Goal: Navigation & Orientation: Find specific page/section

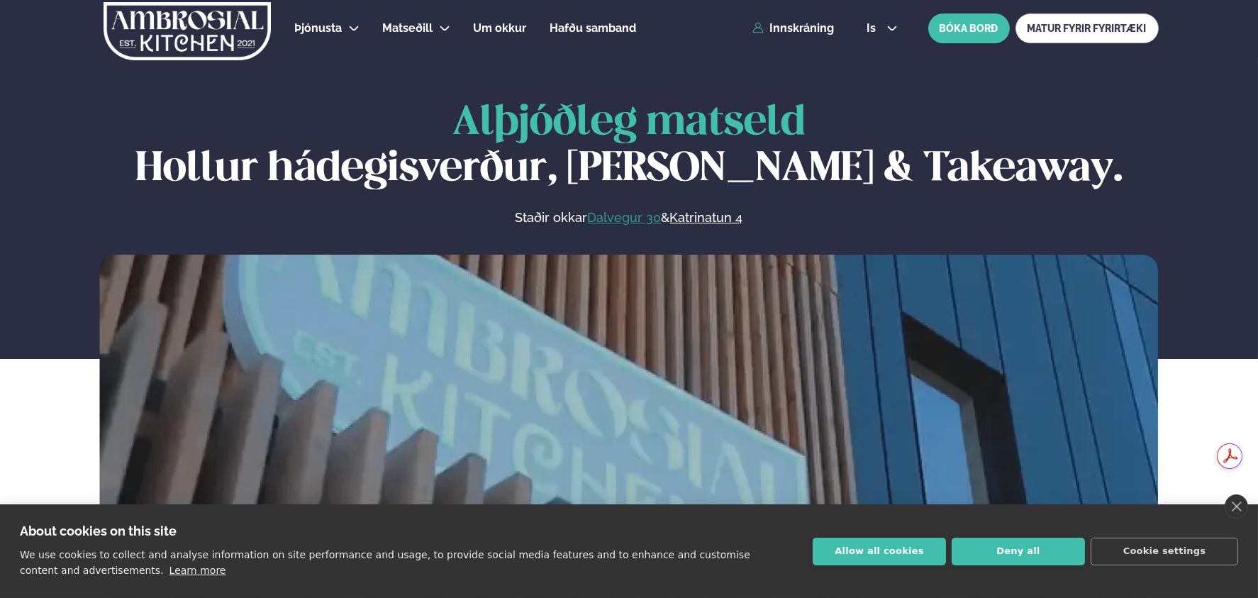
click at [628, 216] on link "Dalvegur 30" at bounding box center [624, 217] width 74 height 17
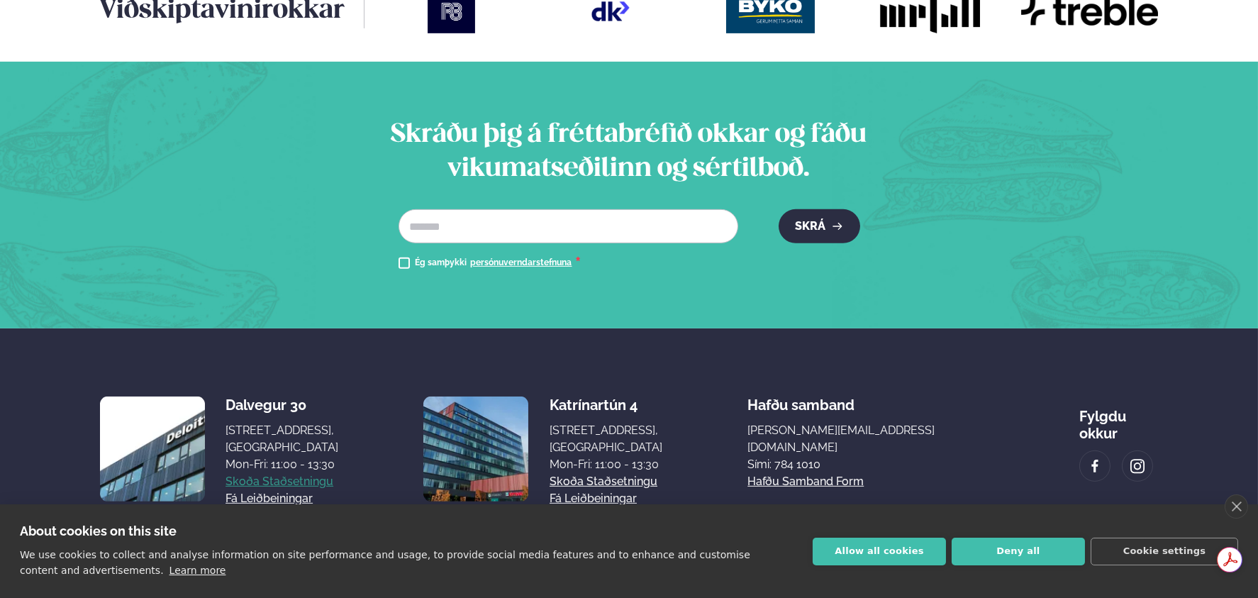
click at [321, 473] on link "Skoða staðsetningu" at bounding box center [280, 481] width 108 height 17
click at [293, 473] on link "Skoða staðsetningu" at bounding box center [280, 481] width 108 height 17
click at [896, 548] on button "Allow all cookies" at bounding box center [879, 552] width 133 height 28
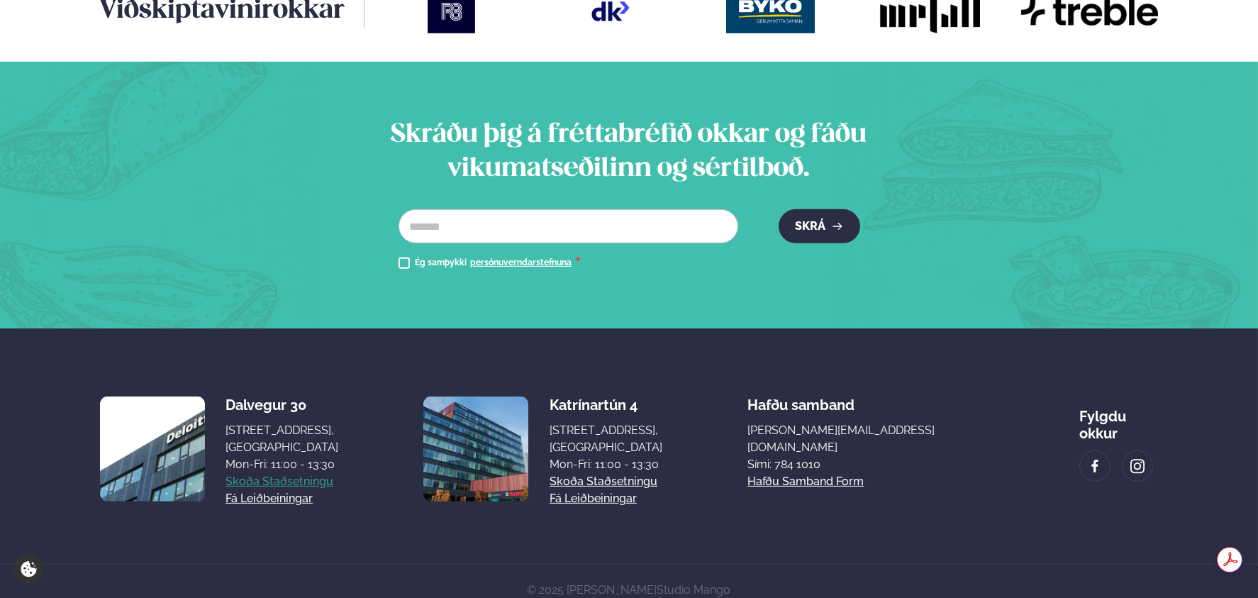
click at [290, 473] on link "Skoða staðsetningu" at bounding box center [280, 481] width 108 height 17
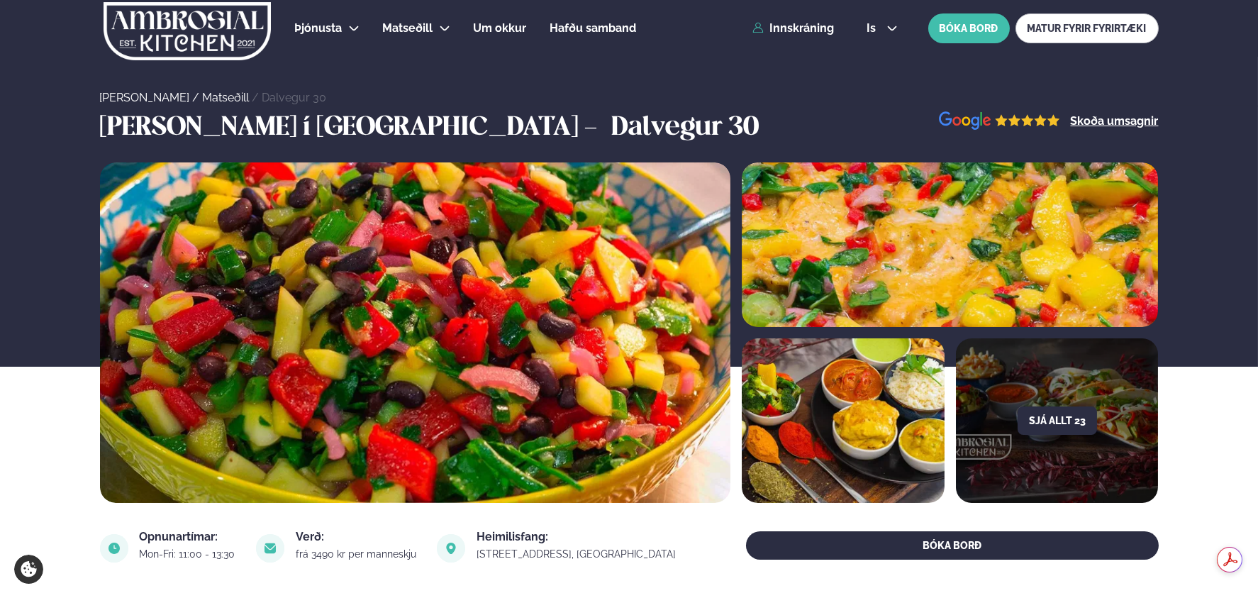
click at [262, 99] on link "Dalvegur 30" at bounding box center [294, 97] width 65 height 13
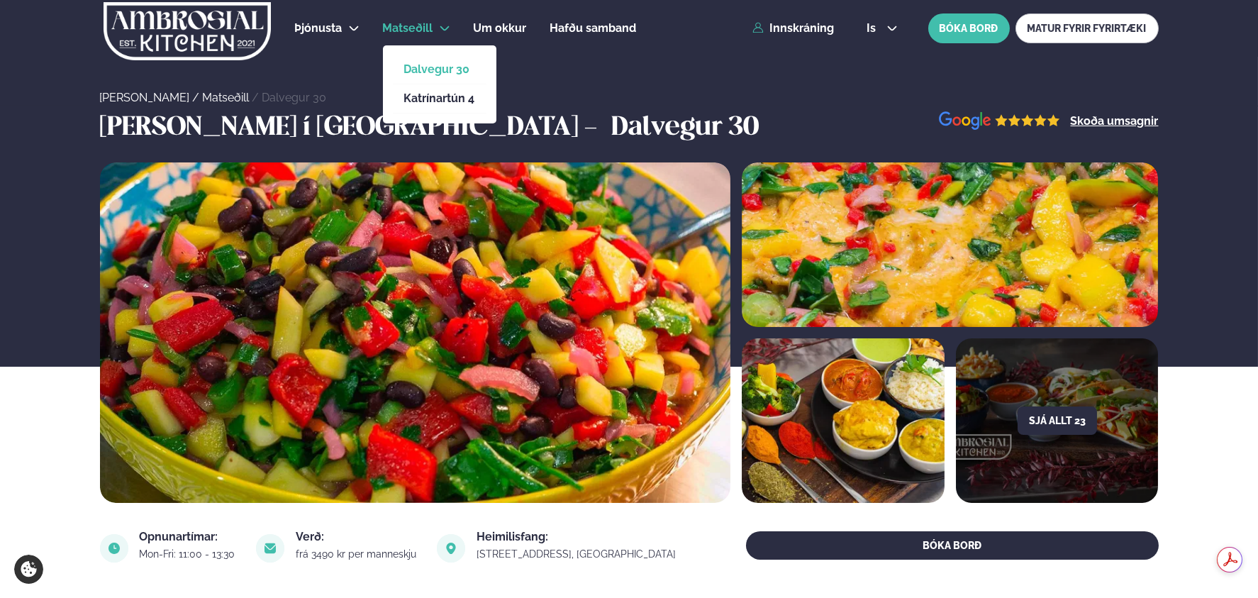
click at [436, 70] on link "Dalvegur 30" at bounding box center [439, 69] width 71 height 11
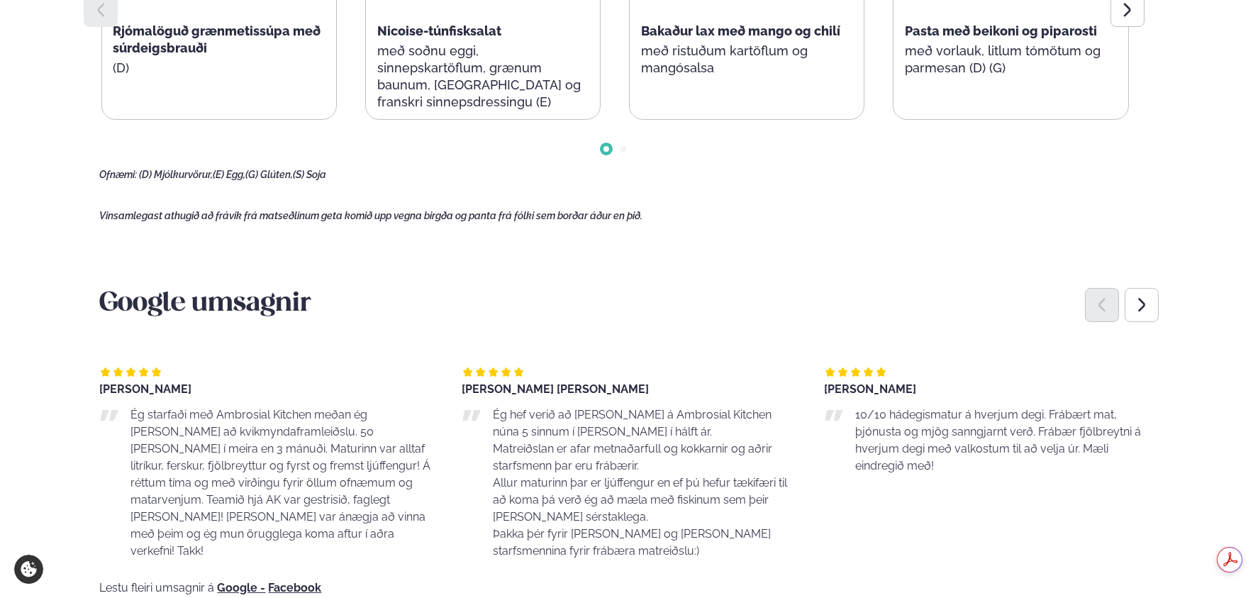
scroll to position [922, 0]
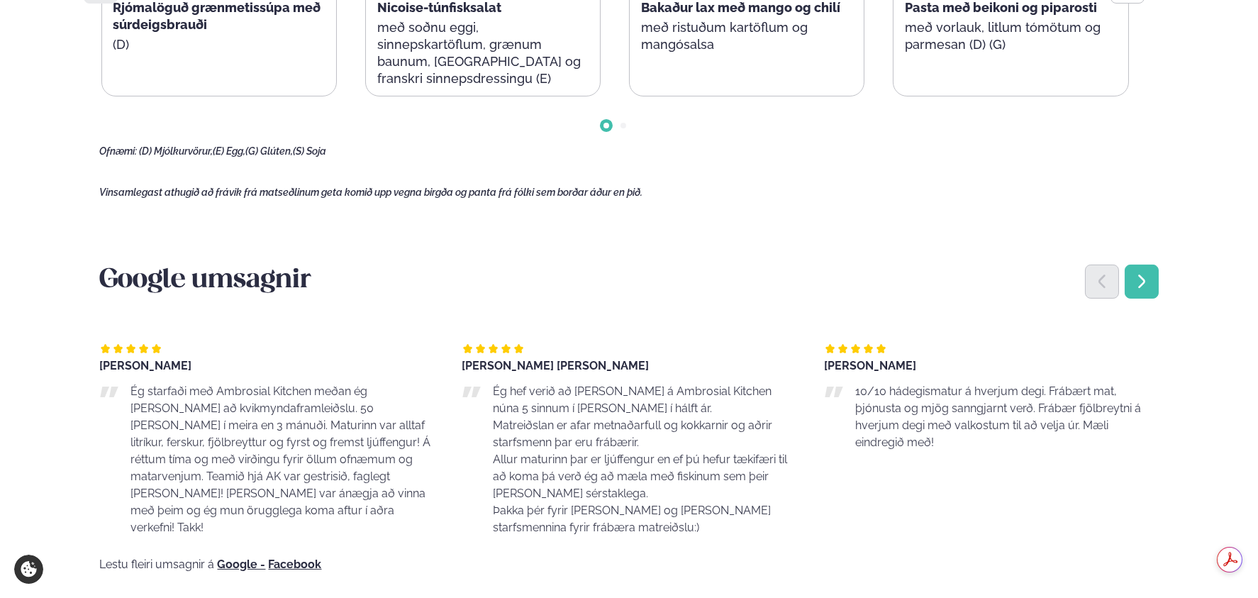
click at [1153, 277] on div "Next slide" at bounding box center [1142, 282] width 34 height 34
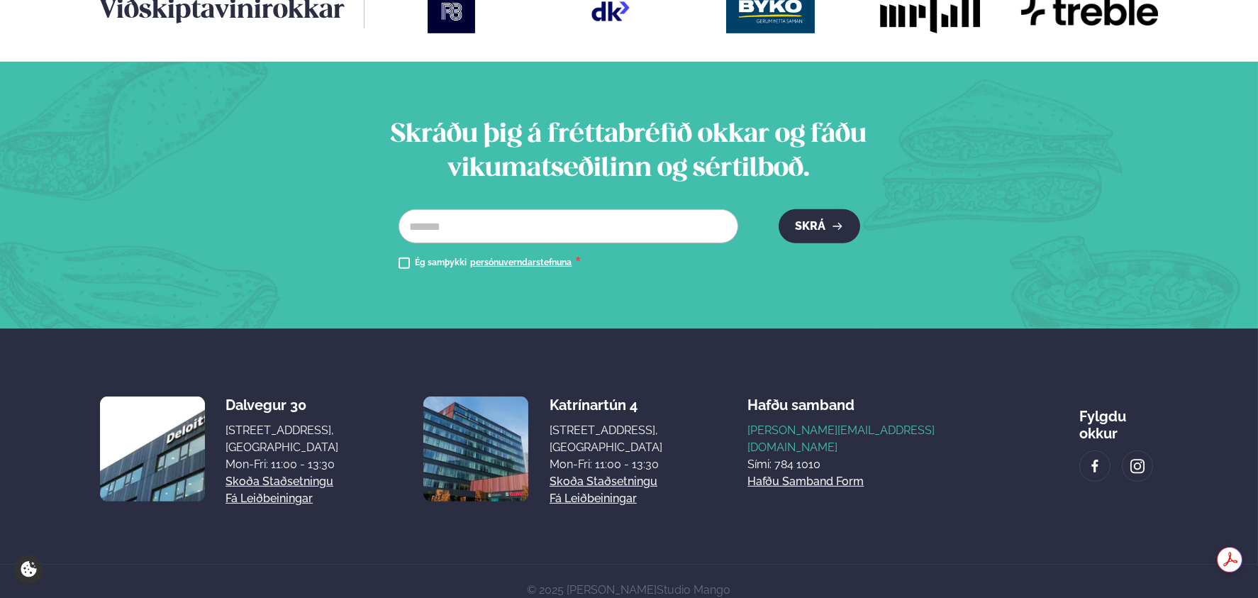
scroll to position [0, 0]
drag, startPoint x: 319, startPoint y: 387, endPoint x: 228, endPoint y: 387, distance: 90.8
click at [228, 396] on div "Dalvegur 30" at bounding box center [282, 404] width 113 height 17
